Goal: Transaction & Acquisition: Purchase product/service

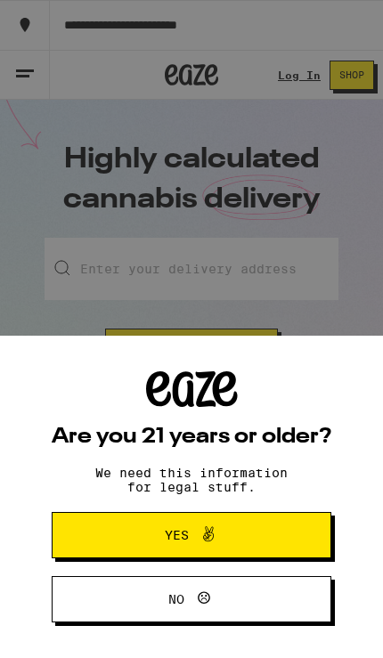
click at [255, 534] on span "Yes" at bounding box center [191, 534] width 135 height 23
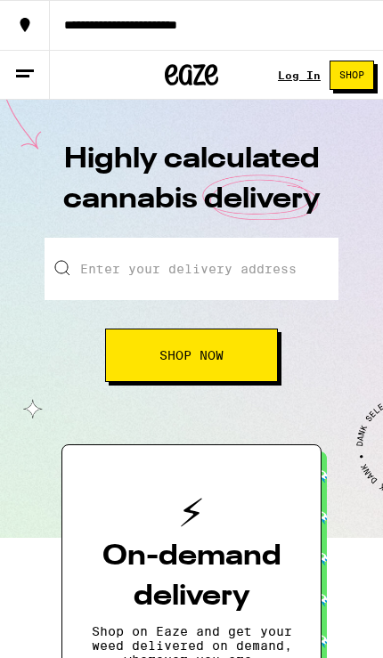
click at [298, 77] on link "Log In" at bounding box center [299, 75] width 43 height 12
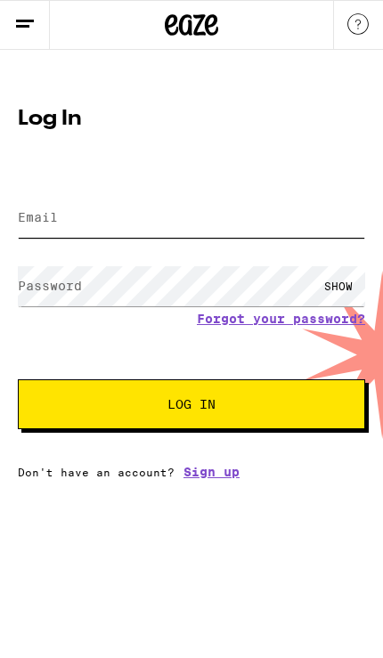
click at [288, 233] on input "Email" at bounding box center [191, 218] width 347 height 40
type input "[EMAIL_ADDRESS][DOMAIN_NAME]"
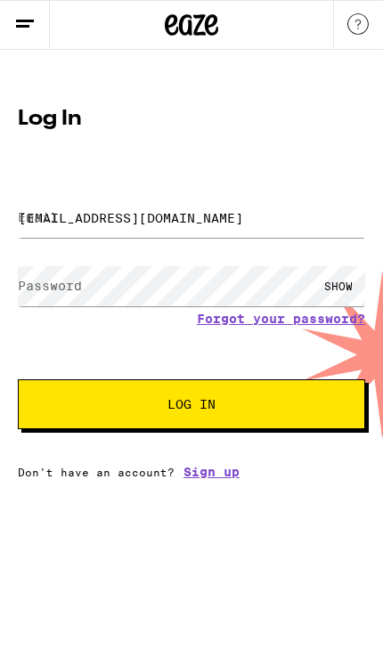
click at [191, 407] on button "Log In" at bounding box center [191, 404] width 347 height 50
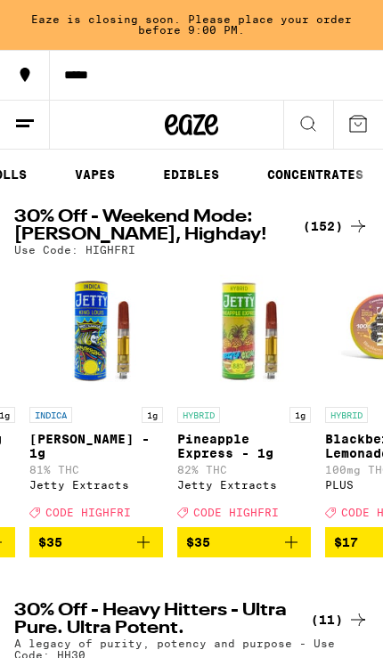
scroll to position [0, 333]
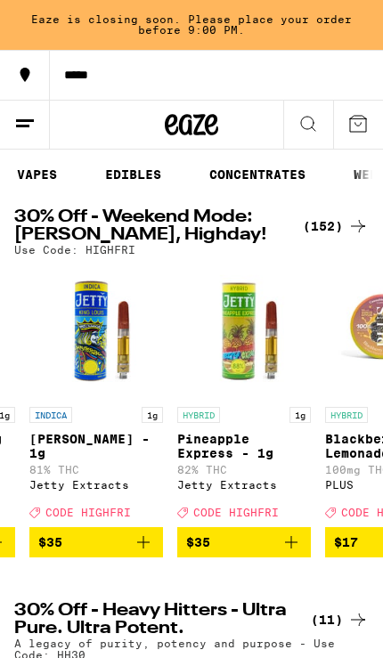
click at [58, 170] on link "VAPES" at bounding box center [37, 174] width 58 height 21
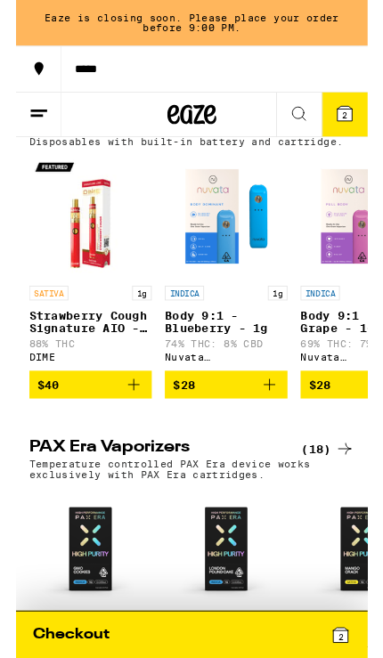
scroll to position [436, 0]
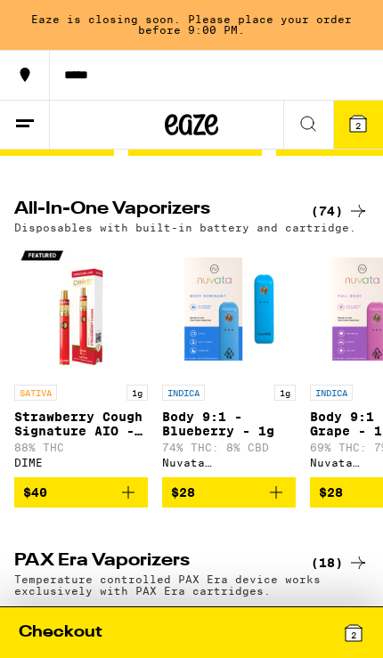
click at [357, 222] on icon at bounding box center [357, 210] width 21 height 21
click at [333, 222] on div "(74)" at bounding box center [340, 210] width 58 height 21
click at [331, 219] on div "(74)" at bounding box center [340, 210] width 58 height 21
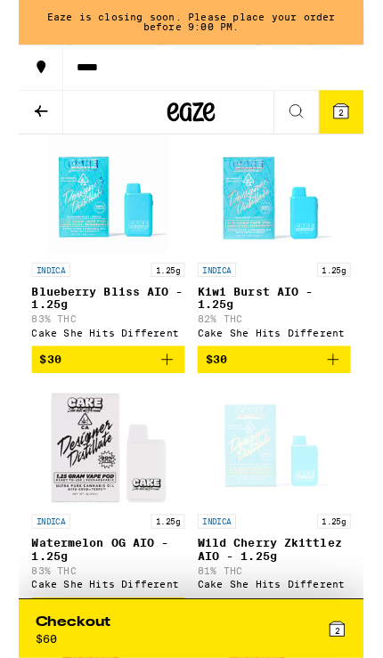
scroll to position [2146, 0]
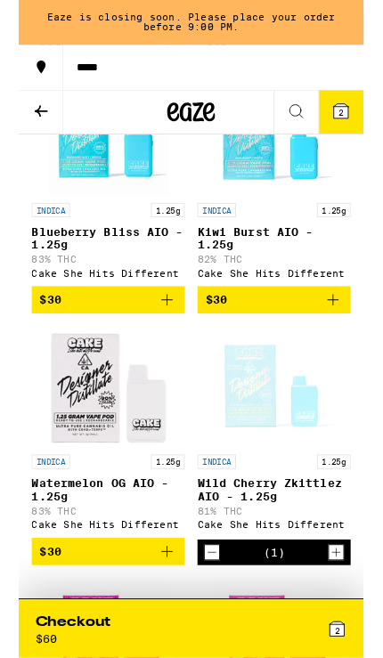
click at [349, 344] on icon "Add to bag" at bounding box center [348, 333] width 21 height 21
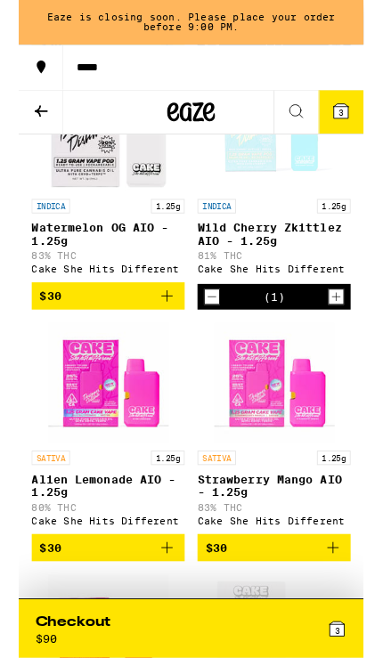
click at [209, 341] on icon "Decrement" at bounding box center [214, 330] width 16 height 21
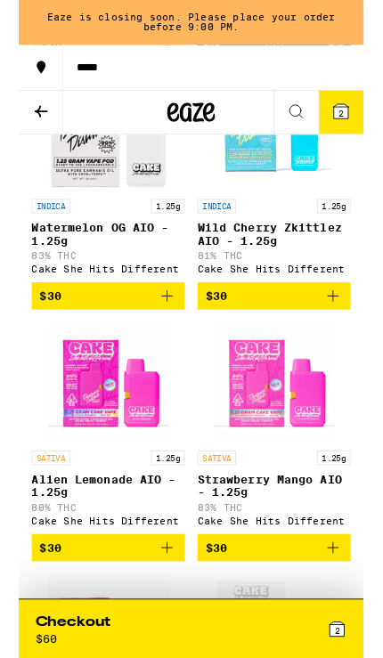
click at [208, 336] on span "$30" at bounding box center [219, 328] width 24 height 14
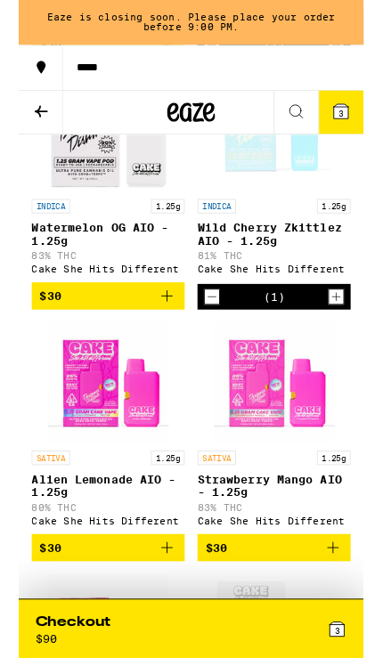
click at [209, 340] on icon "Decrement" at bounding box center [214, 329] width 16 height 21
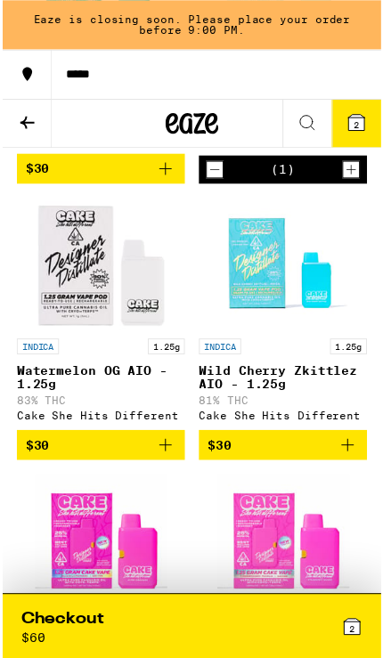
scroll to position [2284, 0]
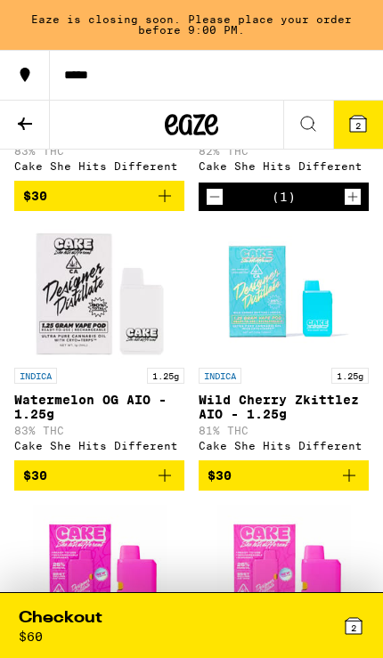
click at [12, 110] on button at bounding box center [25, 125] width 50 height 49
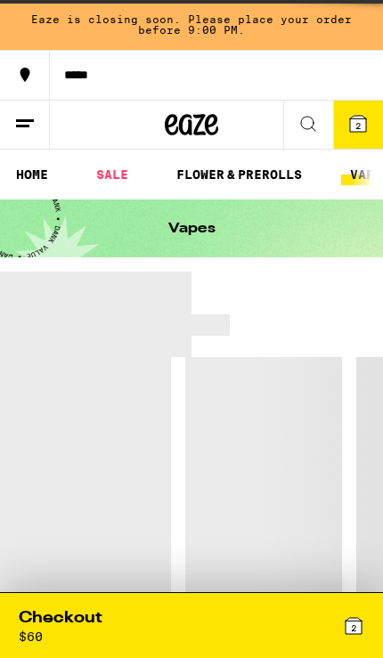
click at [95, 71] on div "*****" at bounding box center [216, 75] width 333 height 12
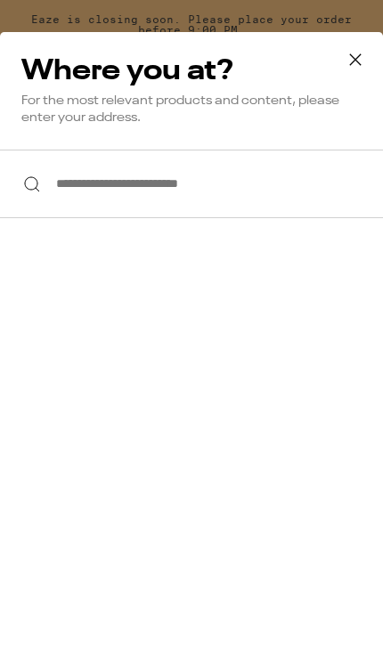
click at [64, 195] on input "**********" at bounding box center [191, 184] width 383 height 69
type input "**********"
click at [57, 192] on input "**********" at bounding box center [191, 184] width 383 height 69
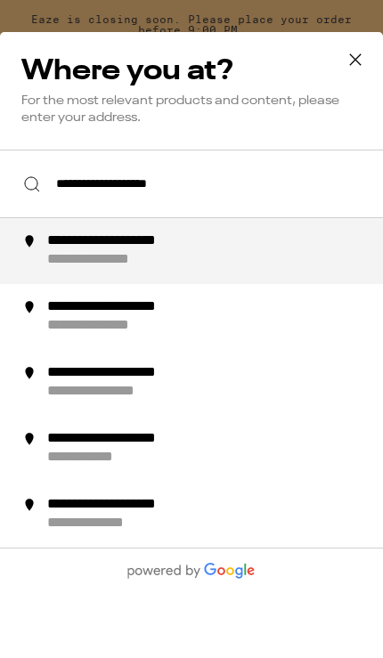
click at [36, 250] on img at bounding box center [29, 241] width 18 height 18
type input "**********"
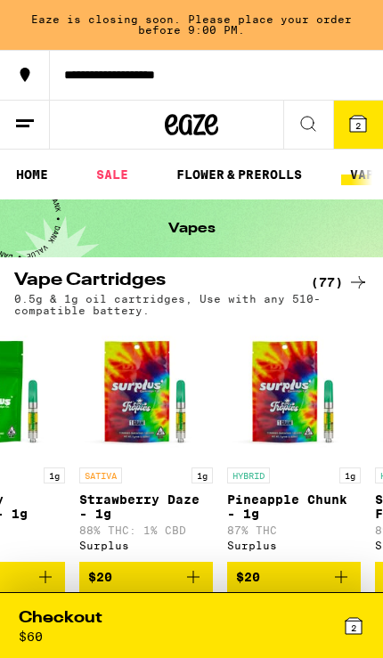
click at [36, 180] on link "HOME" at bounding box center [32, 174] width 50 height 21
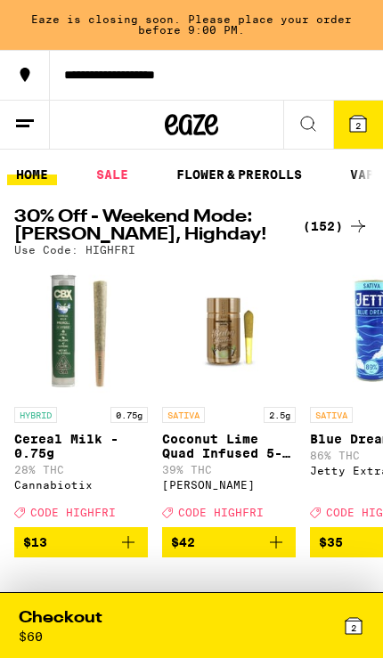
click at [336, 217] on div "(152)" at bounding box center [336, 225] width 66 height 21
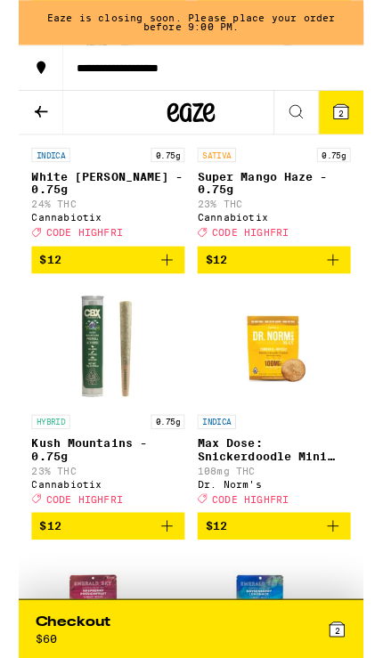
scroll to position [5392, 0]
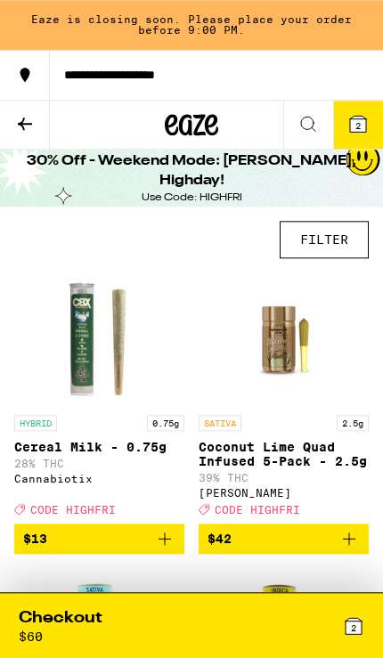
click at [325, 234] on button "FILTER" at bounding box center [323, 239] width 89 height 37
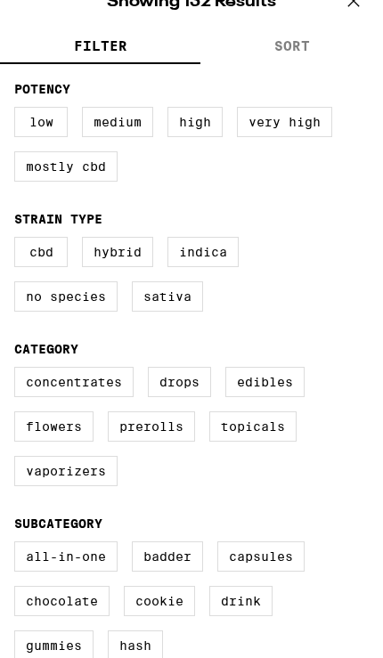
scroll to position [163, 0]
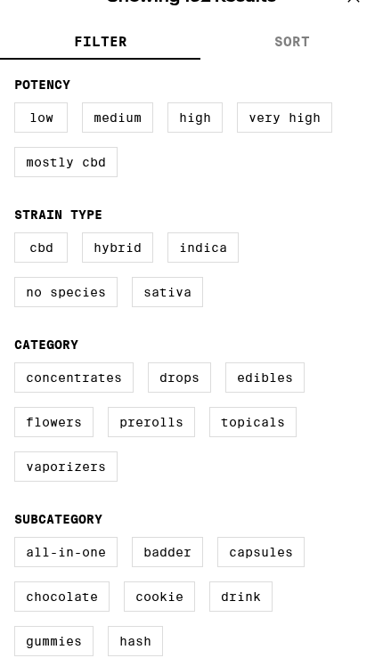
click at [85, 567] on label "All-In-One" at bounding box center [65, 552] width 103 height 30
click at [0, 0] on input "All-In-One" at bounding box center [0, 0] width 0 height 0
checkbox input "true"
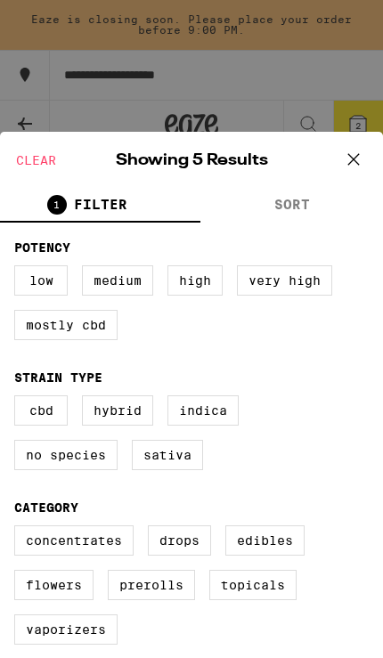
click at [344, 157] on icon at bounding box center [353, 159] width 27 height 27
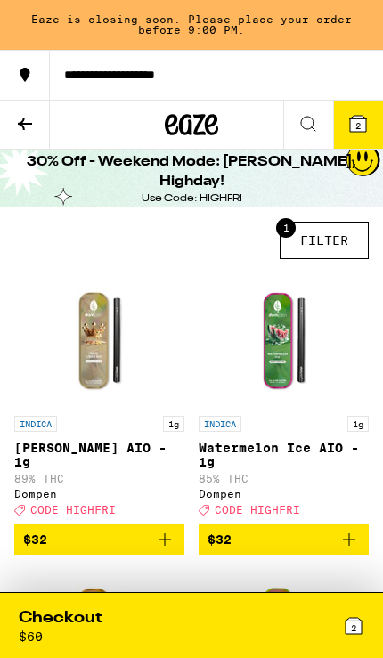
click at [28, 133] on icon at bounding box center [24, 123] width 21 height 21
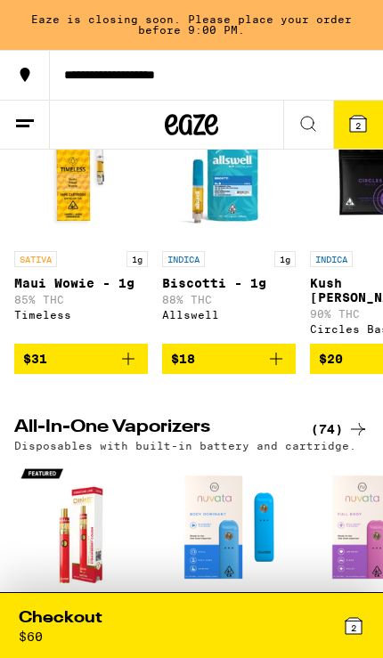
click at [351, 440] on icon at bounding box center [357, 428] width 21 height 21
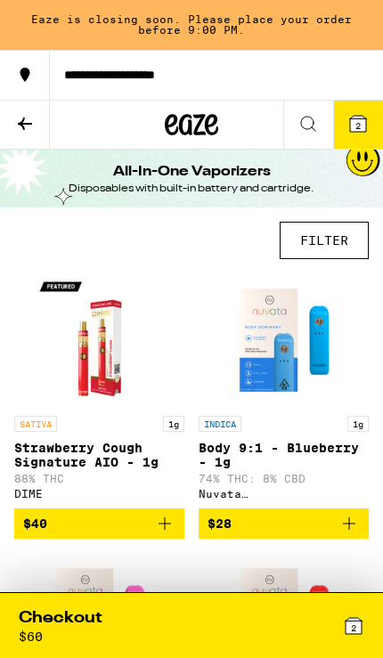
click at [332, 249] on button "FILTER" at bounding box center [323, 240] width 89 height 37
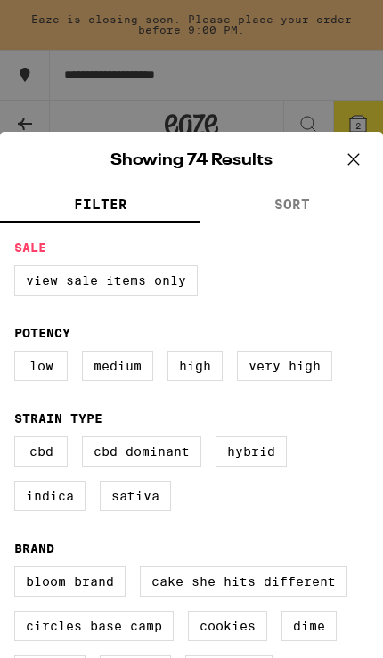
click at [50, 291] on label "View Sale Items Only" at bounding box center [105, 280] width 183 height 30
click at [0, 0] on input "View Sale Items Only" at bounding box center [0, 0] width 0 height 0
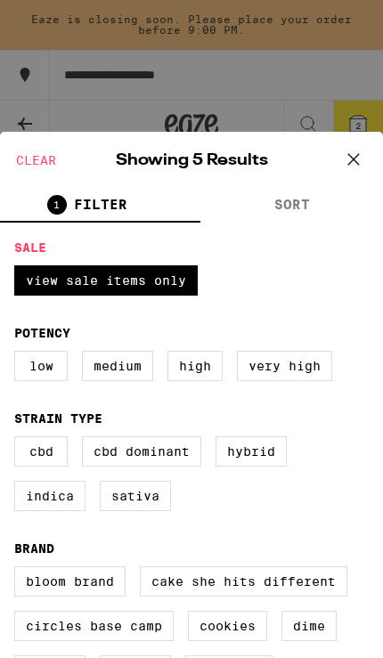
click at [147, 295] on label "View Sale Items Only" at bounding box center [105, 280] width 183 height 30
click at [0, 0] on input "View Sale Items Only" at bounding box center [0, 0] width 0 height 0
checkbox input "false"
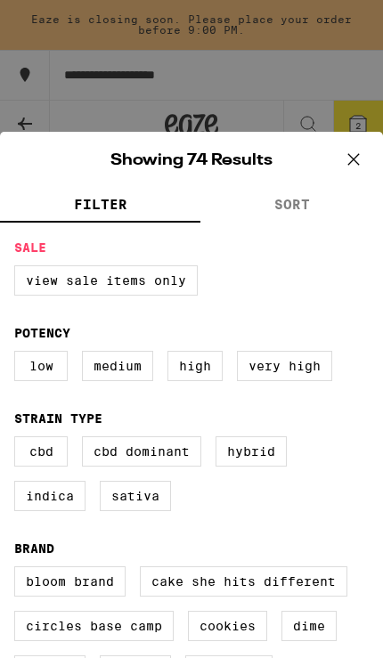
click at [308, 381] on label "Very High" at bounding box center [284, 366] width 95 height 30
click at [0, 0] on input "Very High" at bounding box center [0, 0] width 0 height 0
checkbox input "true"
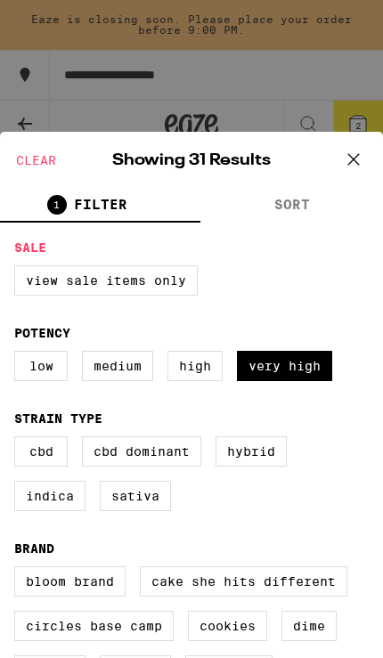
click at [352, 151] on icon at bounding box center [353, 159] width 27 height 27
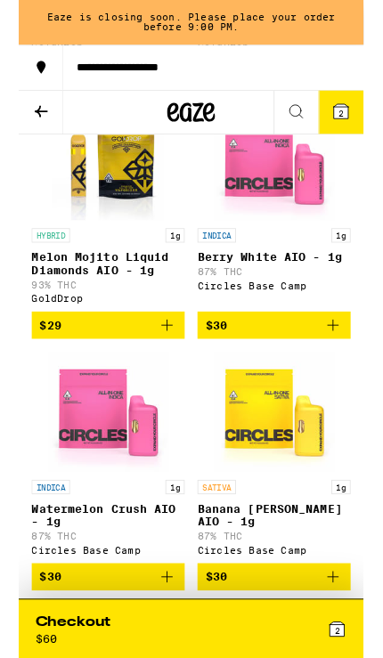
click at [344, 377] on button "$30" at bounding box center [283, 361] width 170 height 30
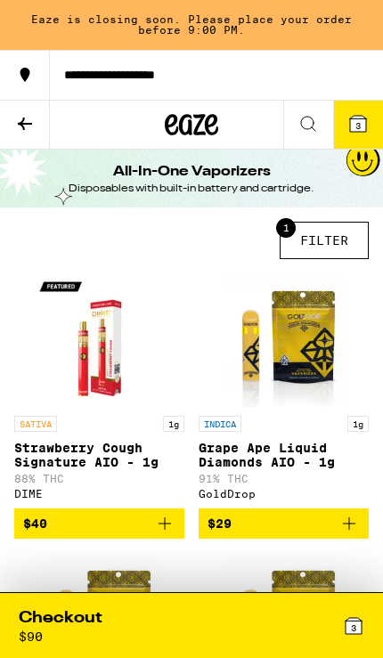
click at [320, 249] on button "1 FILTER" at bounding box center [323, 240] width 89 height 37
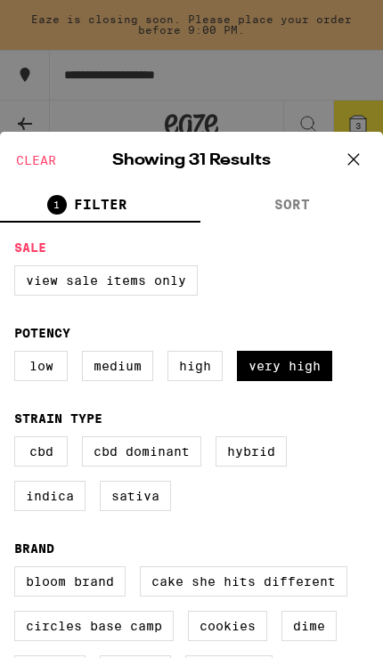
click at [307, 381] on label "Very High" at bounding box center [284, 366] width 95 height 30
click at [0, 0] on input "Very High" at bounding box center [0, 0] width 0 height 0
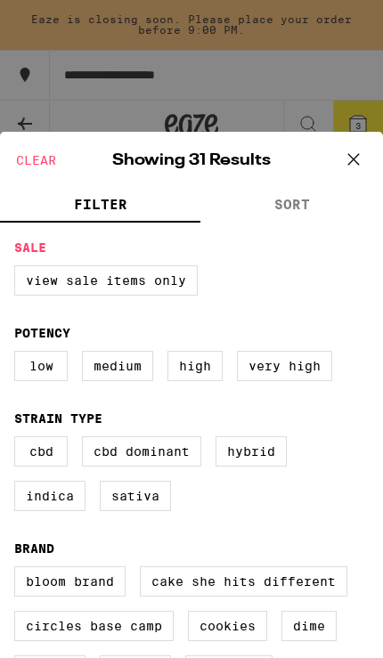
checkbox input "false"
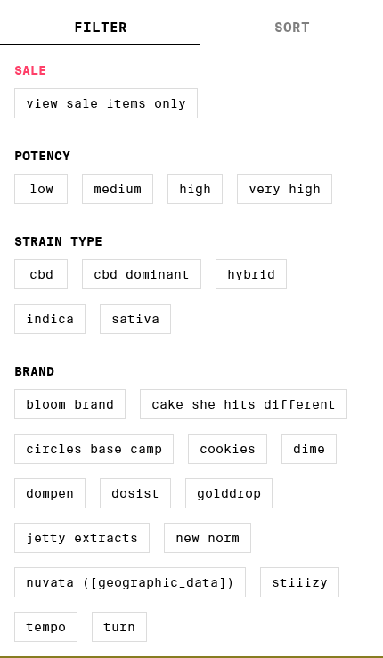
click at [309, 389] on label "Cake She Hits Different" at bounding box center [243, 404] width 207 height 30
click at [0, 0] on input "Cake She Hits Different" at bounding box center [0, 0] width 0 height 0
checkbox input "true"
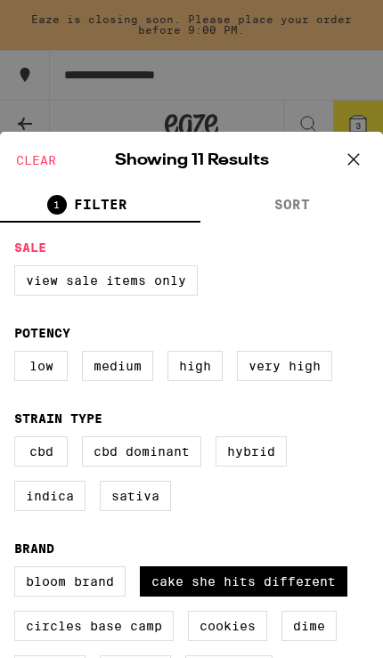
click at [339, 165] on button at bounding box center [353, 160] width 55 height 57
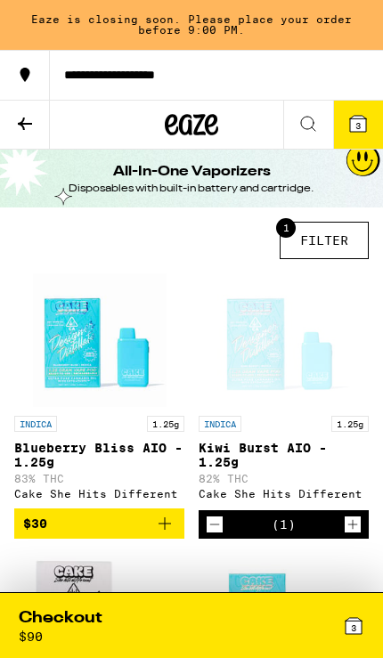
click at [214, 535] on icon "Decrement" at bounding box center [214, 524] width 16 height 21
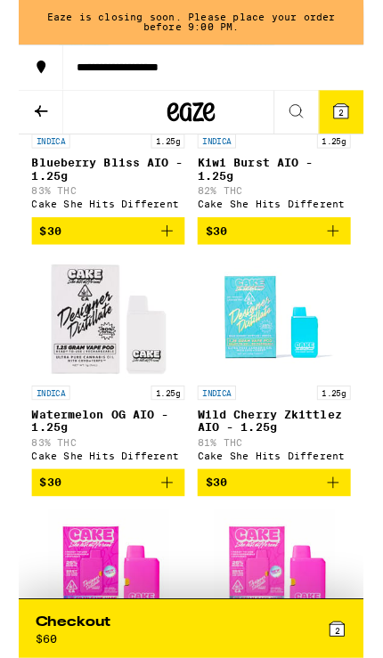
scroll to position [312, 0]
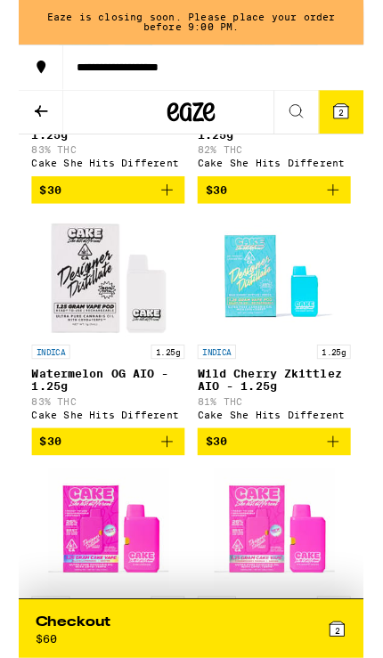
click at [168, 501] on icon "Add to bag" at bounding box center [164, 490] width 21 height 21
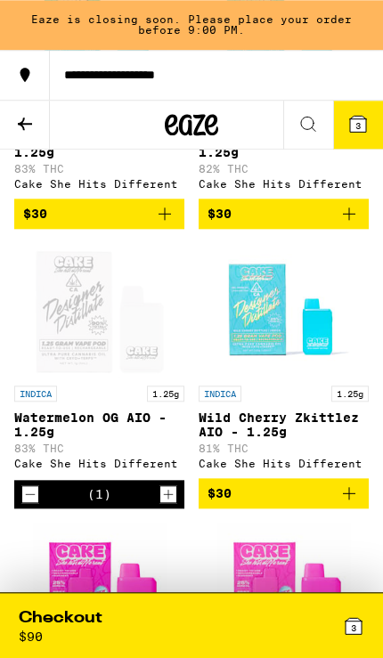
scroll to position [308, 0]
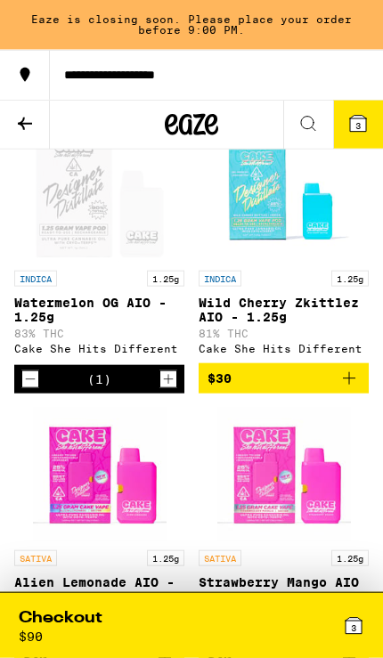
click at [28, 390] on icon "Decrement" at bounding box center [30, 378] width 16 height 21
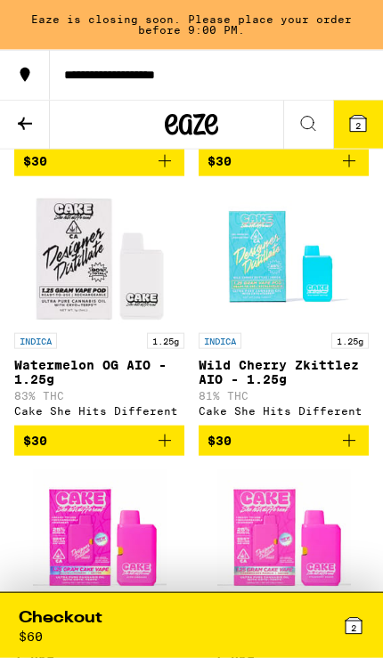
scroll to position [359, 0]
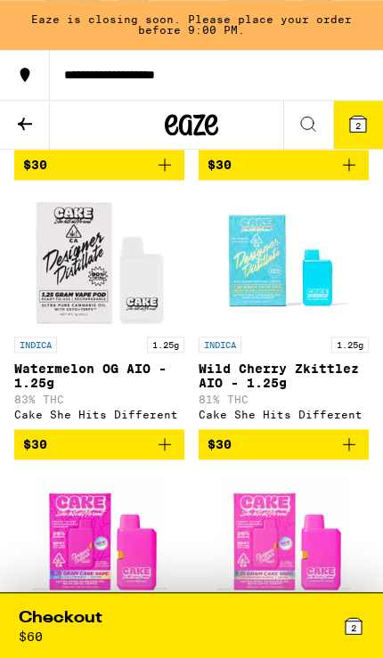
click at [347, 455] on icon "Add to bag" at bounding box center [348, 443] width 21 height 21
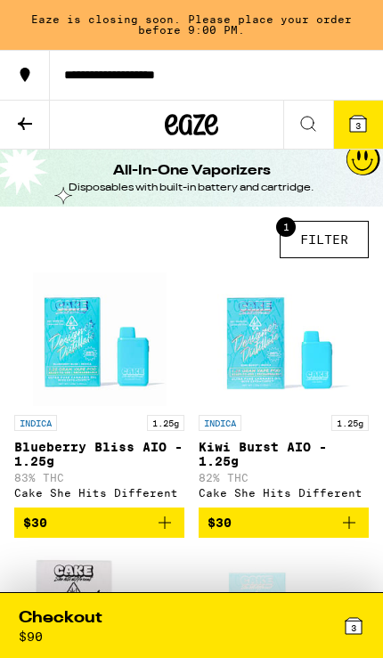
scroll to position [0, 0]
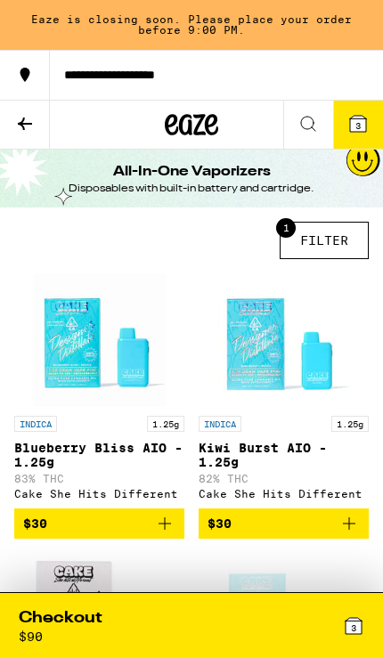
click at [355, 123] on span "3" at bounding box center [357, 125] width 5 height 11
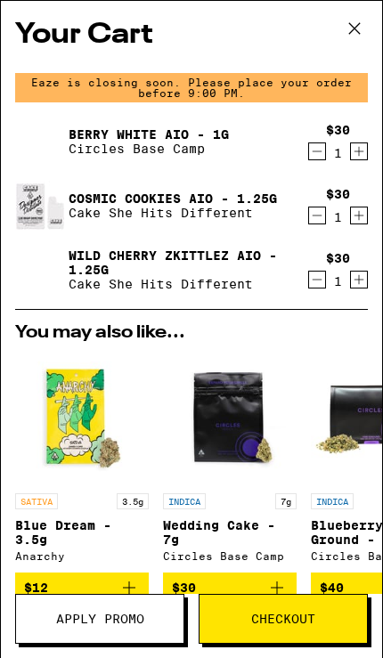
click at [318, 159] on icon "Decrement" at bounding box center [317, 151] width 16 height 21
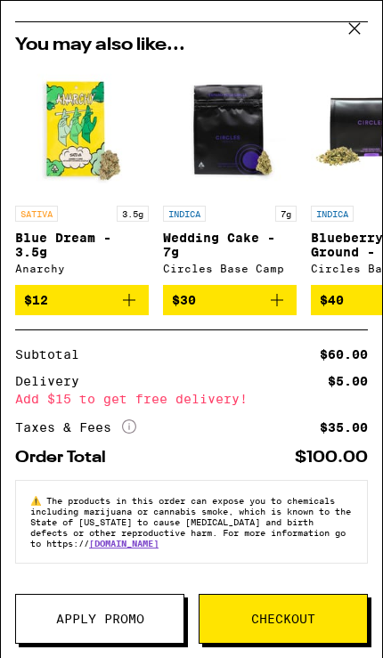
scroll to position [246, 0]
click at [244, 628] on button "Checkout" at bounding box center [282, 619] width 169 height 50
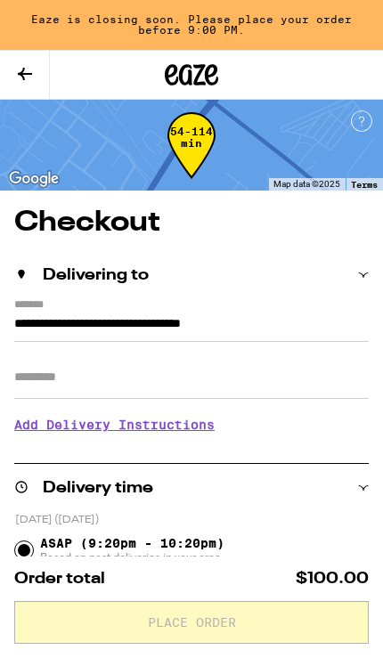
click at [312, 386] on input "Apt/Suite" at bounding box center [191, 377] width 354 height 43
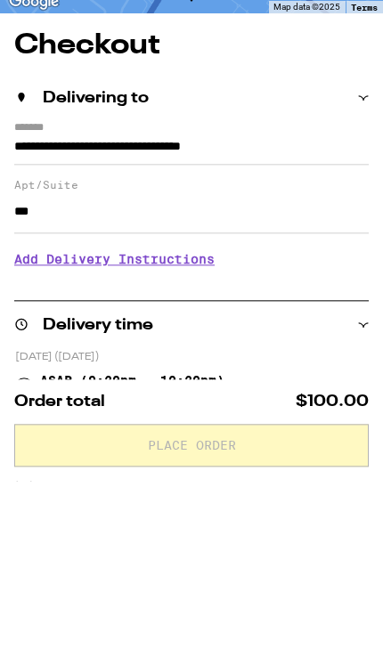
type input "***"
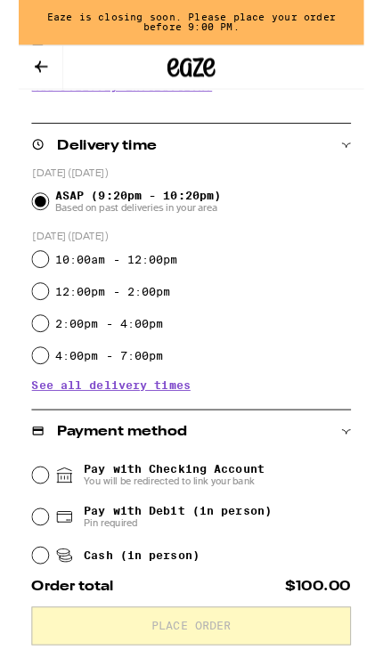
scroll to position [381, 0]
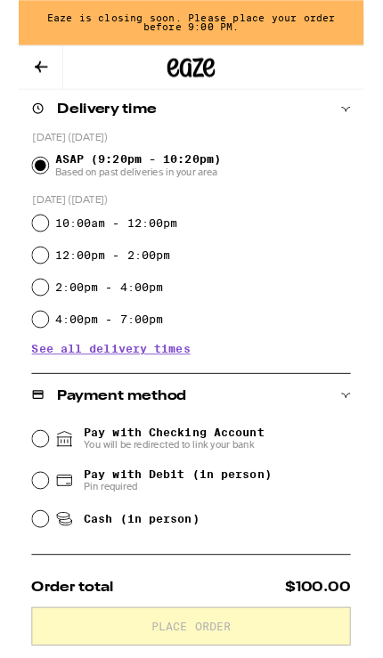
click at [28, 580] on input "Cash (in person)" at bounding box center [24, 576] width 18 height 18
radio input "true"
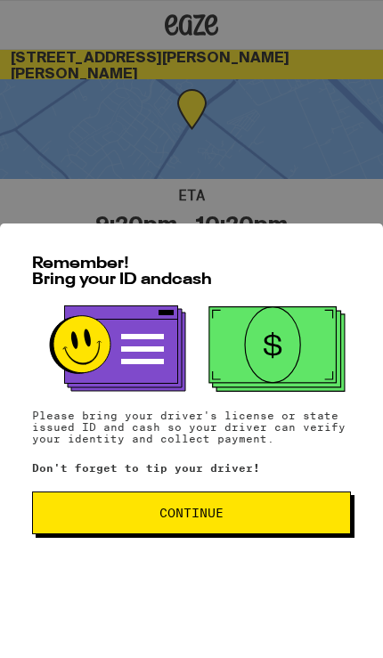
click at [284, 533] on button "Continue" at bounding box center [191, 512] width 319 height 43
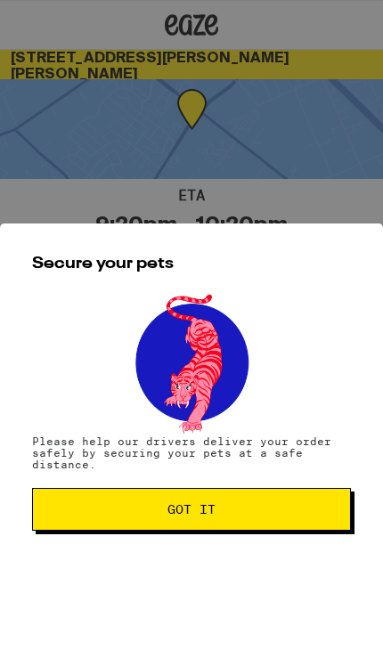
click at [244, 527] on button "Got it" at bounding box center [191, 509] width 319 height 43
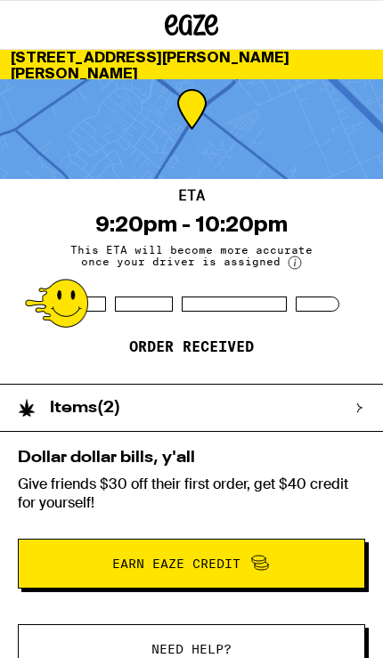
click at [347, 408] on div "Items ( 2 )" at bounding box center [182, 408] width 365 height 46
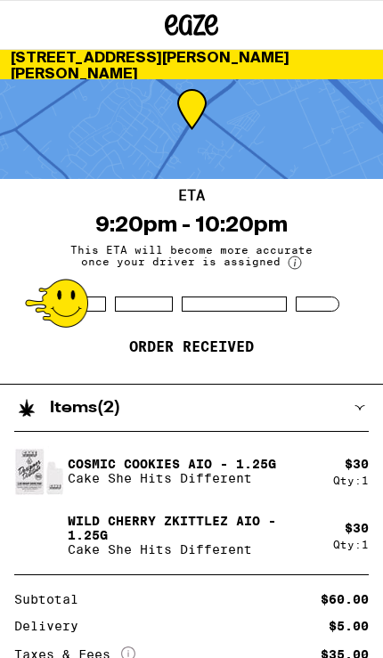
click at [24, 475] on img at bounding box center [39, 471] width 50 height 50
click at [51, 476] on img at bounding box center [39, 471] width 50 height 50
click at [30, 537] on img at bounding box center [39, 535] width 50 height 50
click at [61, 464] on img at bounding box center [39, 471] width 50 height 50
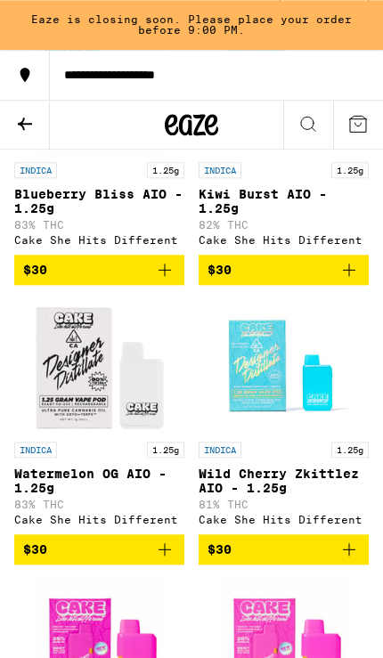
scroll to position [135, 0]
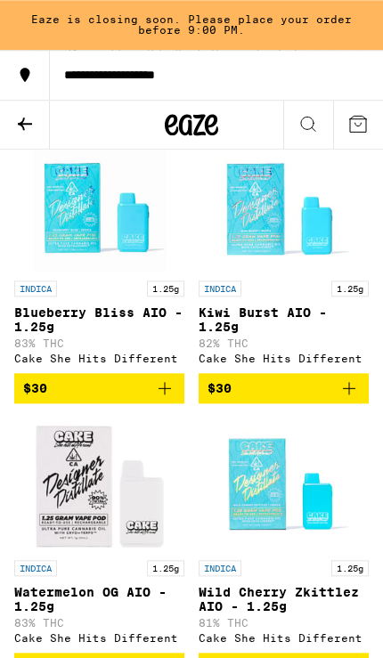
click at [239, 403] on button "$30" at bounding box center [283, 388] width 170 height 30
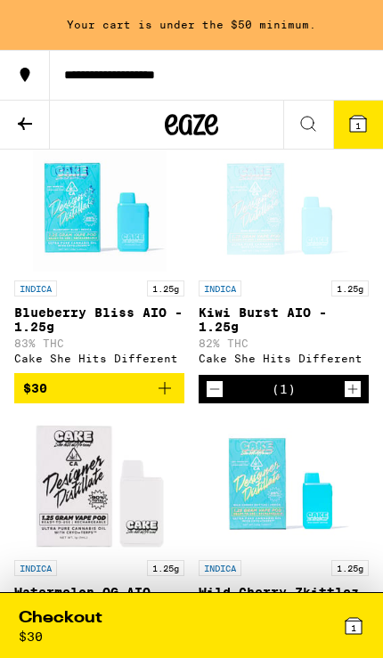
click at [220, 400] on icon "Decrement" at bounding box center [214, 388] width 16 height 21
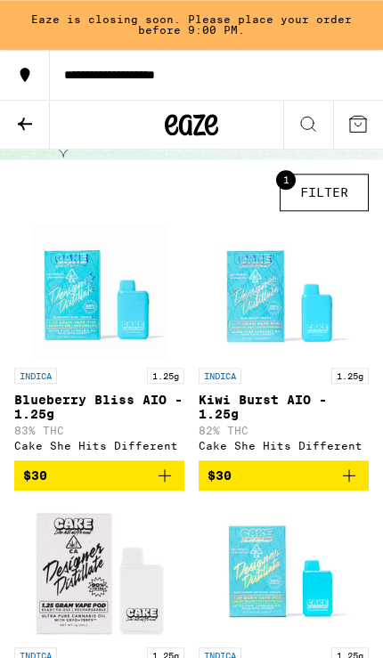
scroll to position [34, 0]
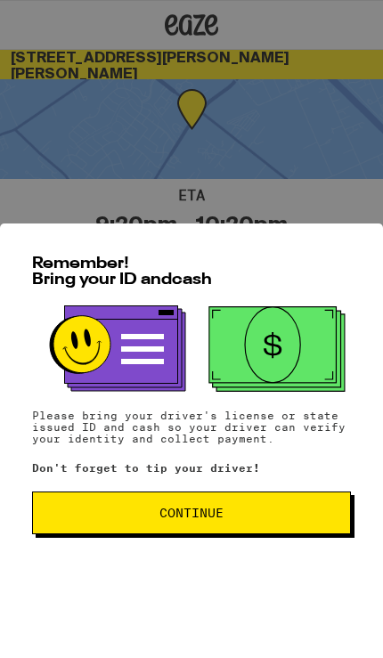
click at [291, 519] on span "Continue" at bounding box center [191, 512] width 288 height 12
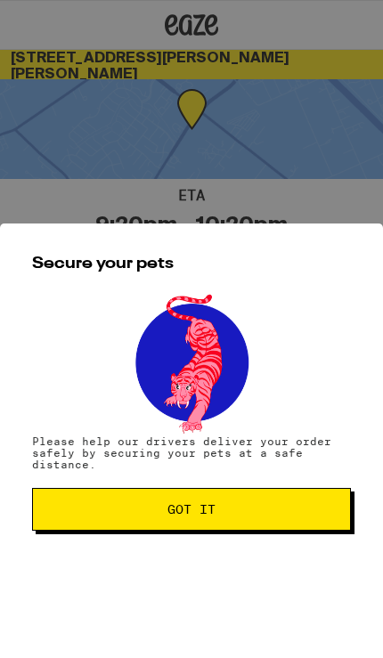
click at [283, 530] on button "Got it" at bounding box center [191, 509] width 319 height 43
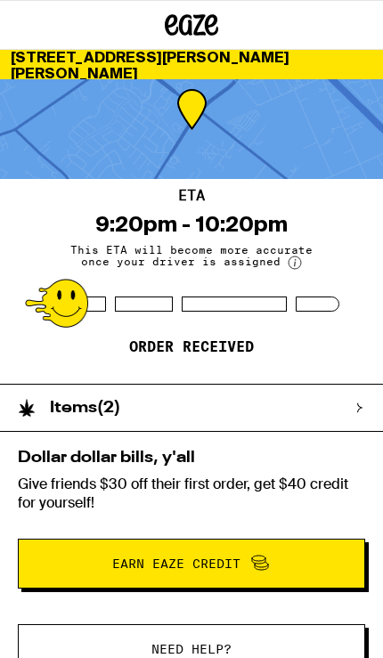
click at [339, 423] on div "Items ( 2 )" at bounding box center [182, 408] width 365 height 46
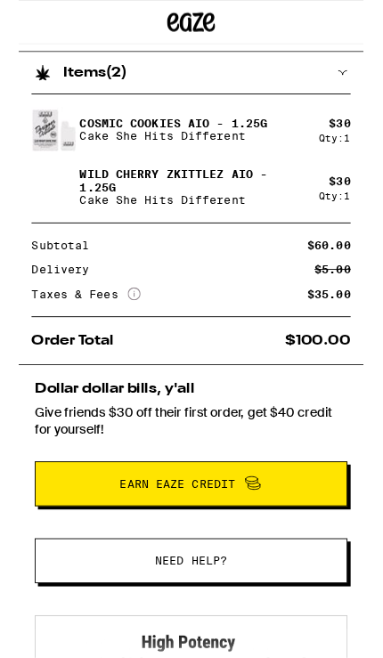
scroll to position [328, 0]
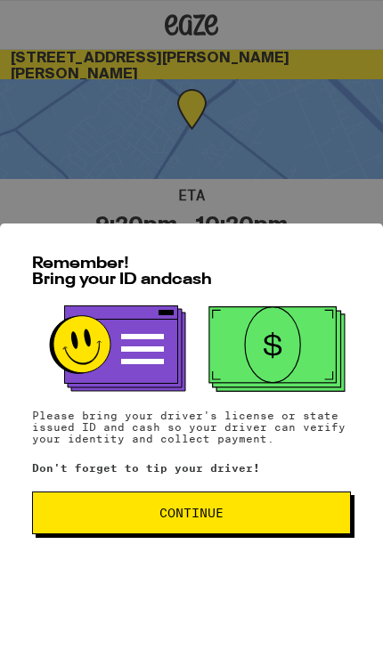
click at [272, 509] on button "Continue" at bounding box center [191, 512] width 319 height 43
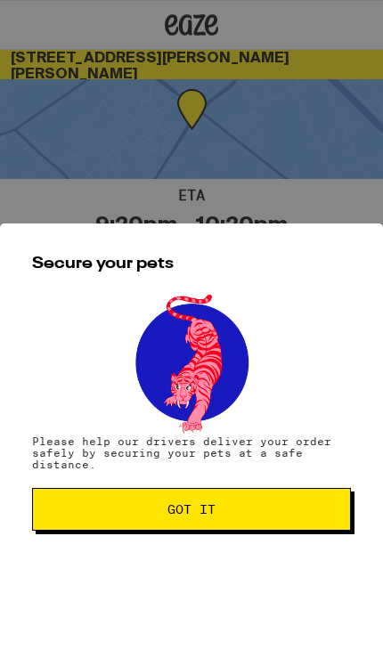
click at [279, 514] on span "Got it" at bounding box center [191, 509] width 288 height 12
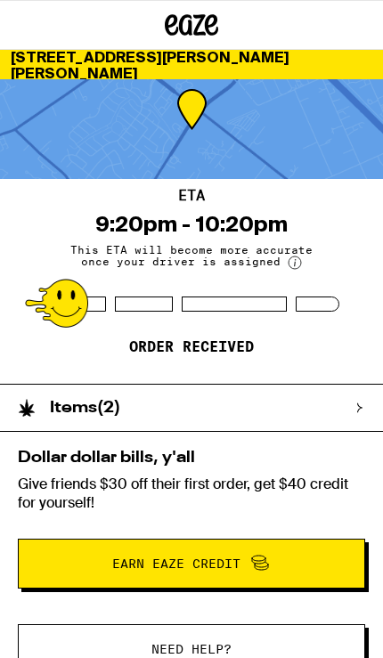
click at [39, 401] on div at bounding box center [34, 408] width 32 height 18
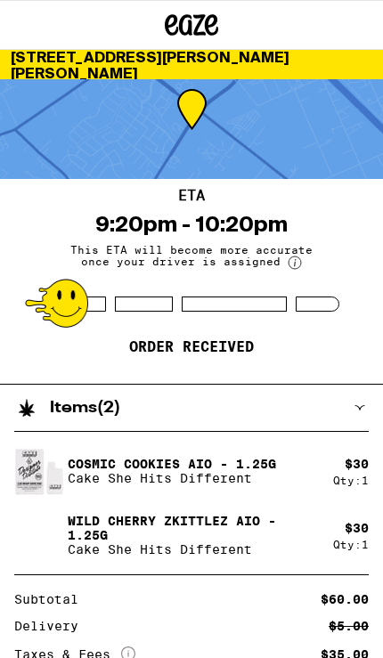
click at [39, 514] on img at bounding box center [39, 535] width 50 height 50
click at [16, 514] on img at bounding box center [39, 535] width 50 height 50
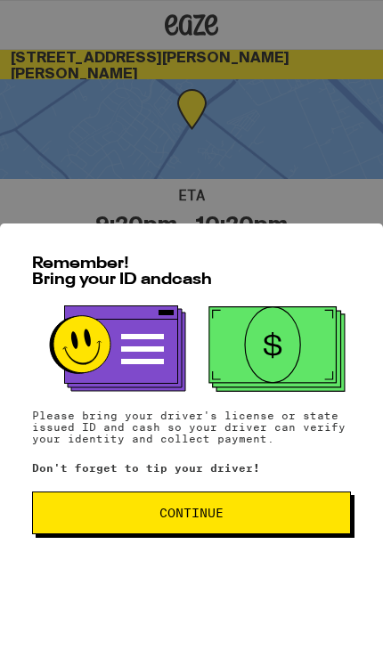
click at [94, 514] on button "Continue" at bounding box center [191, 512] width 319 height 43
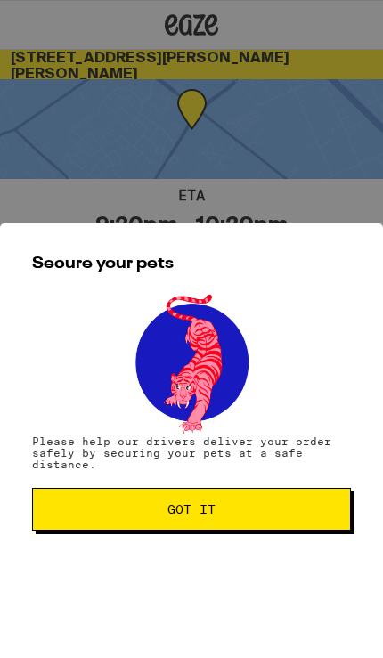
click at [116, 515] on span "Got it" at bounding box center [191, 509] width 288 height 12
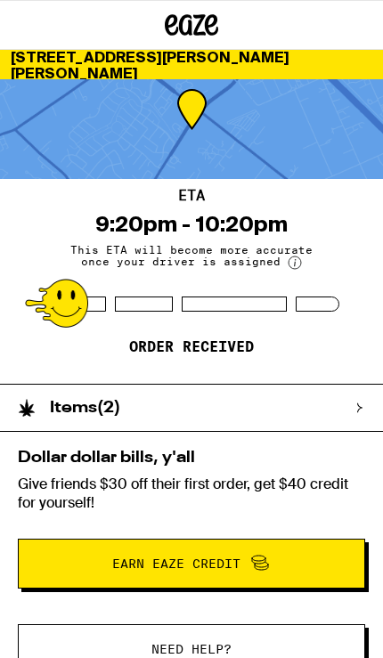
click at [82, 409] on h2 "Items ( 2 )" at bounding box center [85, 408] width 70 height 16
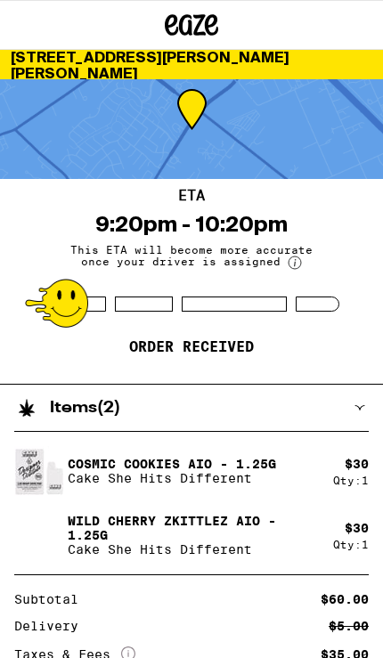
click at [32, 477] on img at bounding box center [39, 471] width 50 height 50
click at [347, 260] on div "ETA 9:20pm - 10:20pm This ETA will become more accurate once your driver is ass…" at bounding box center [191, 281] width 383 height 205
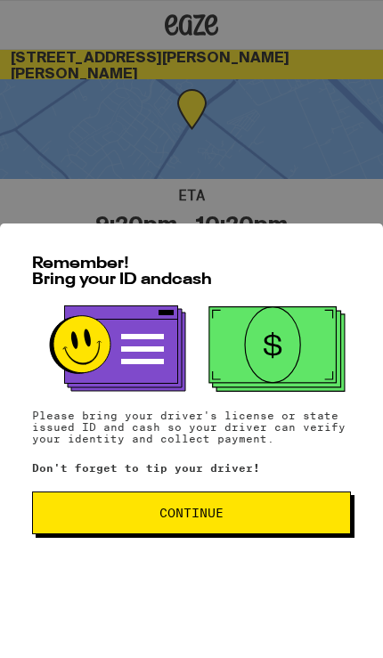
click at [87, 533] on button "Continue" at bounding box center [191, 512] width 319 height 43
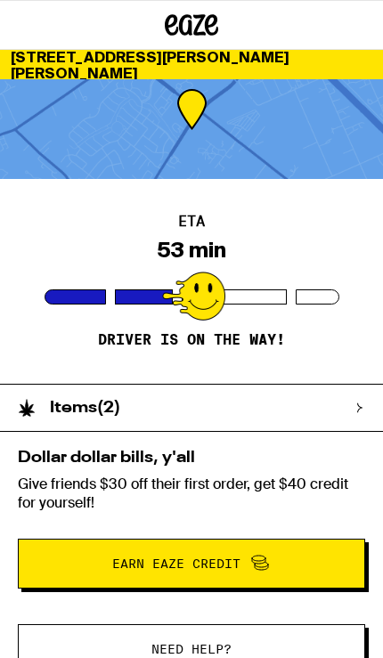
click at [328, 426] on div "Items ( 2 )" at bounding box center [182, 408] width 365 height 46
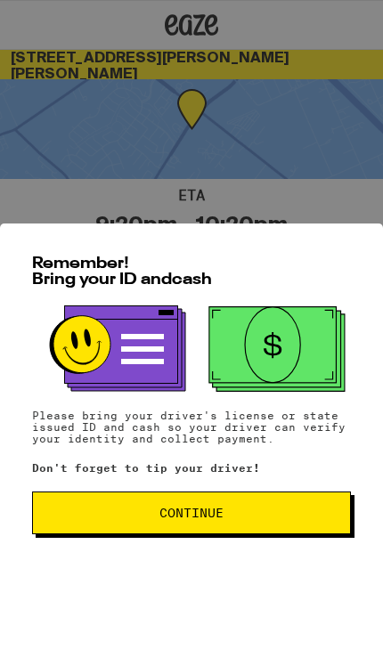
click at [91, 561] on div "Remember! Bring your ID and cash Please bring your driver's license or state is…" at bounding box center [191, 440] width 383 height 434
click at [91, 560] on div "Remember! Bring your ID and cash Please bring your driver's license or state is…" at bounding box center [191, 440] width 383 height 434
click at [109, 519] on span "Continue" at bounding box center [191, 512] width 288 height 12
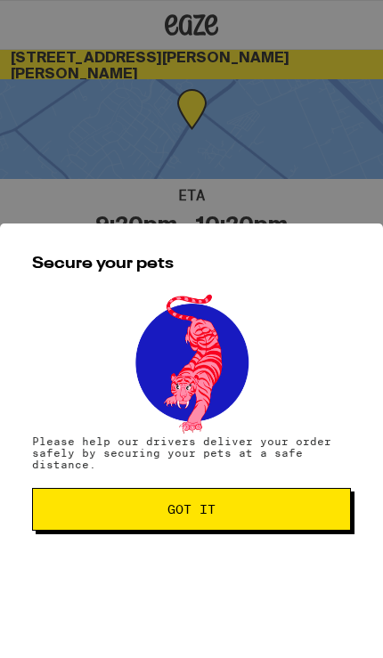
click at [106, 512] on span "Got it" at bounding box center [191, 509] width 288 height 12
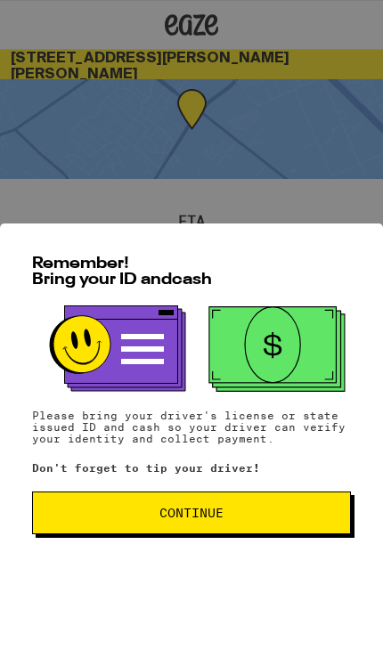
click at [279, 519] on span "Continue" at bounding box center [191, 512] width 288 height 12
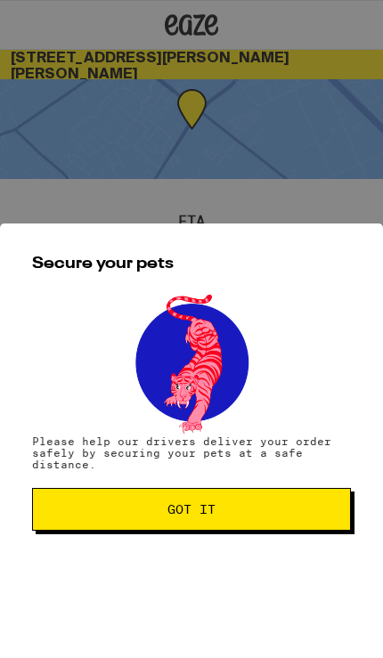
click at [273, 525] on button "Got it" at bounding box center [191, 509] width 319 height 43
